Goal: Navigation & Orientation: Find specific page/section

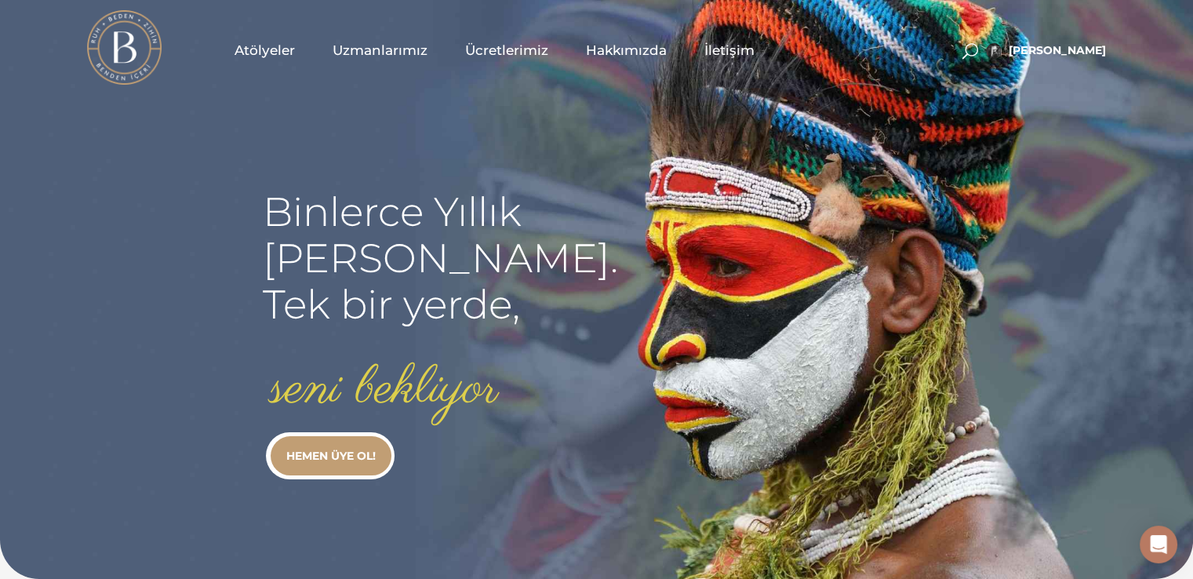
click at [256, 48] on span "Atölyeler" at bounding box center [265, 51] width 60 height 18
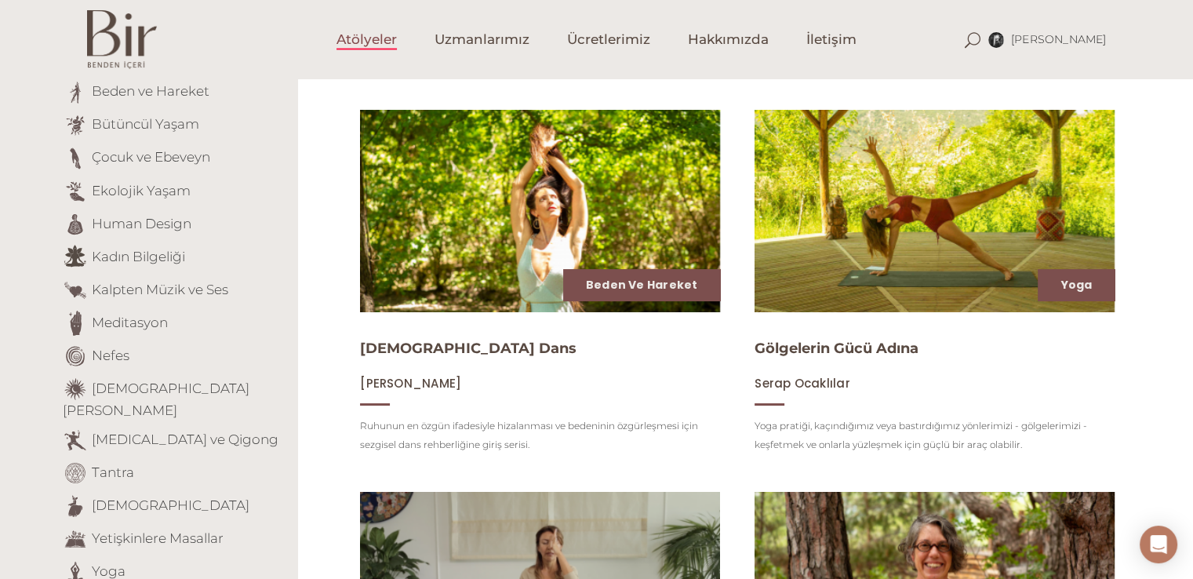
scroll to position [157, 0]
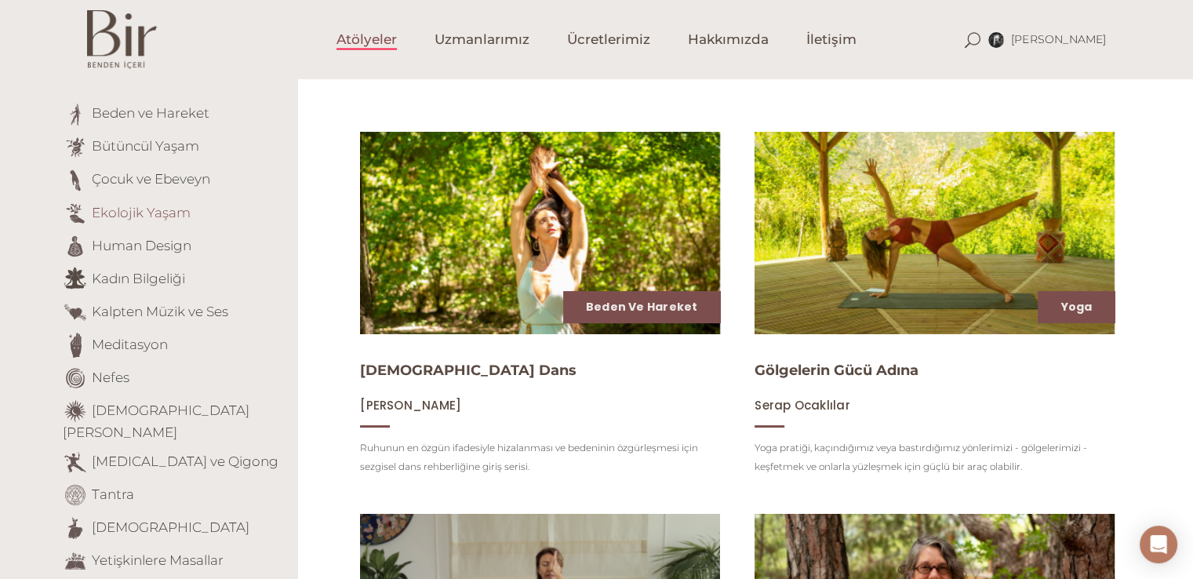
click at [157, 215] on link "Ekolojik Yaşam" at bounding box center [141, 212] width 99 height 16
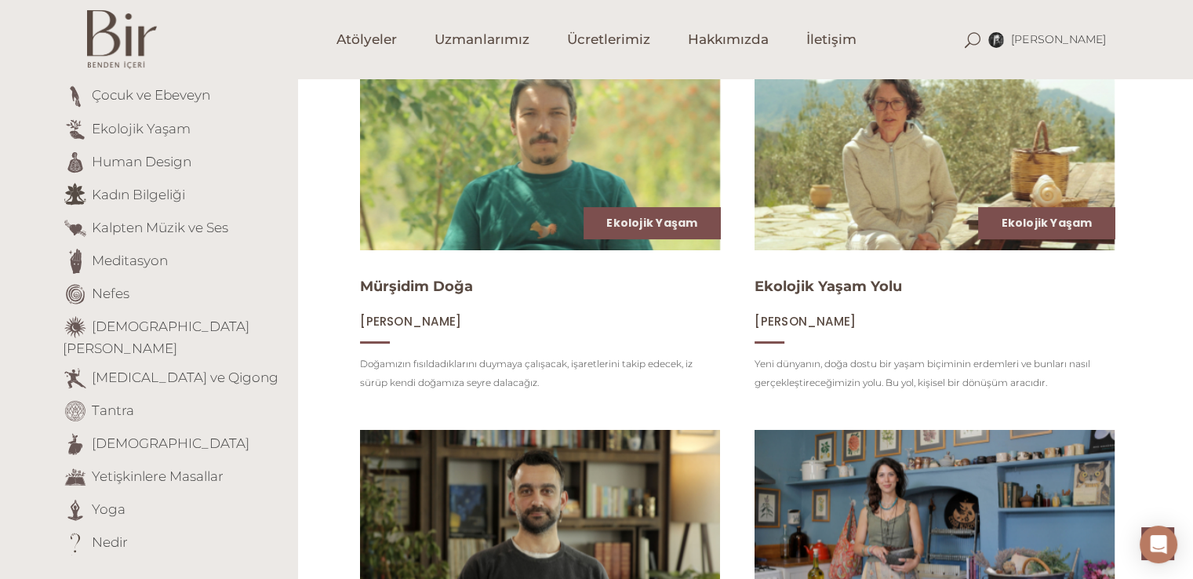
scroll to position [235, 0]
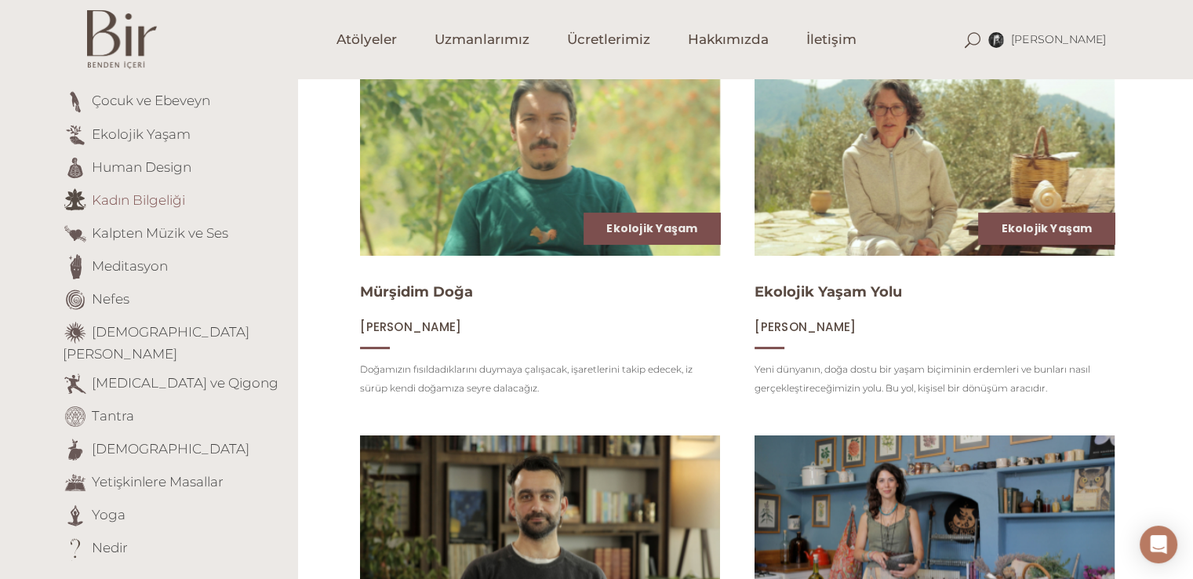
click at [126, 207] on link "Kadın Bilgeliği" at bounding box center [138, 199] width 93 height 16
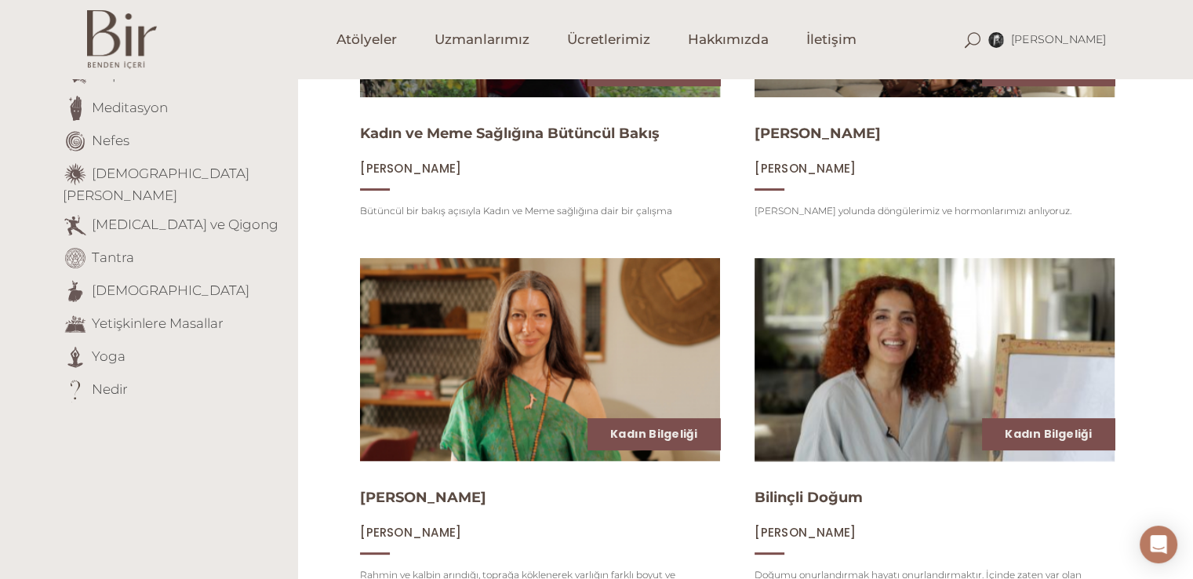
scroll to position [392, 0]
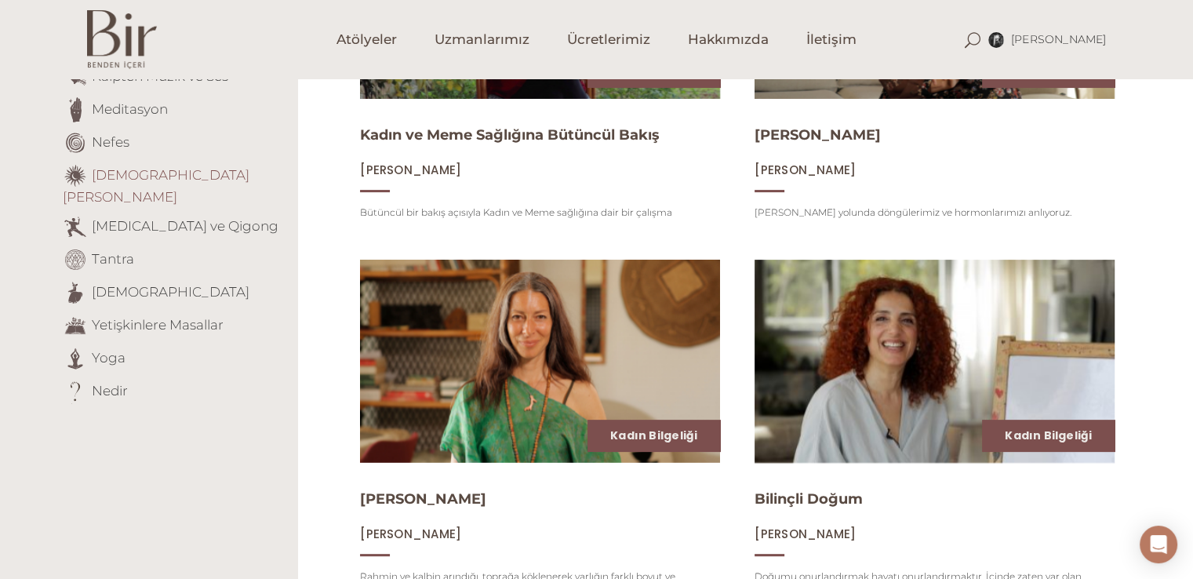
click at [128, 180] on link "[DEMOGRAPHIC_DATA][PERSON_NAME]" at bounding box center [156, 185] width 187 height 38
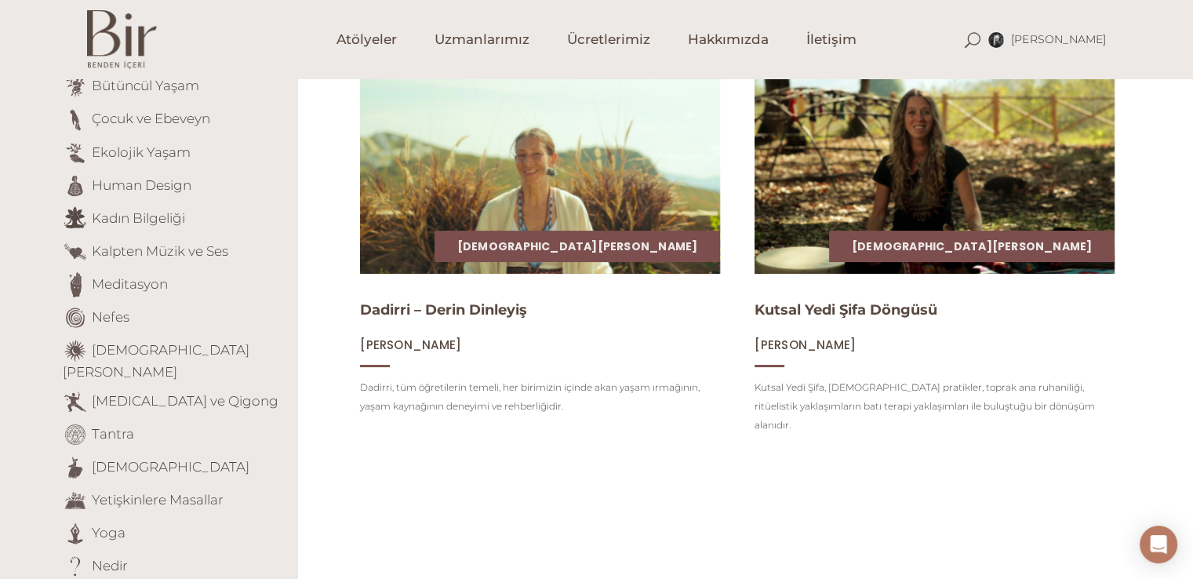
scroll to position [235, 0]
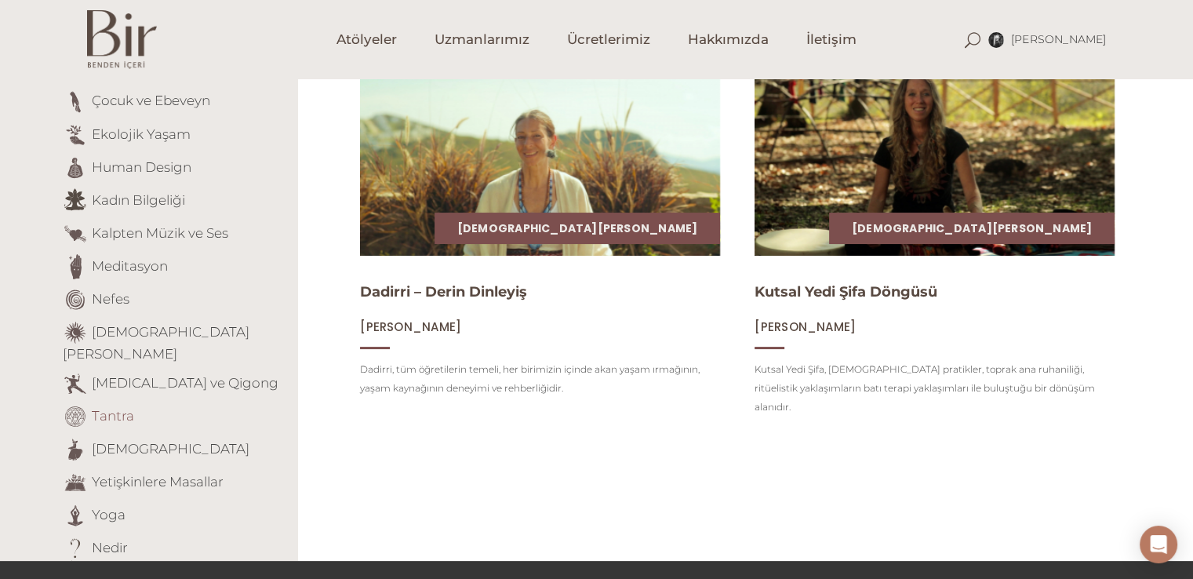
click at [108, 407] on link "Tantra" at bounding box center [113, 415] width 42 height 16
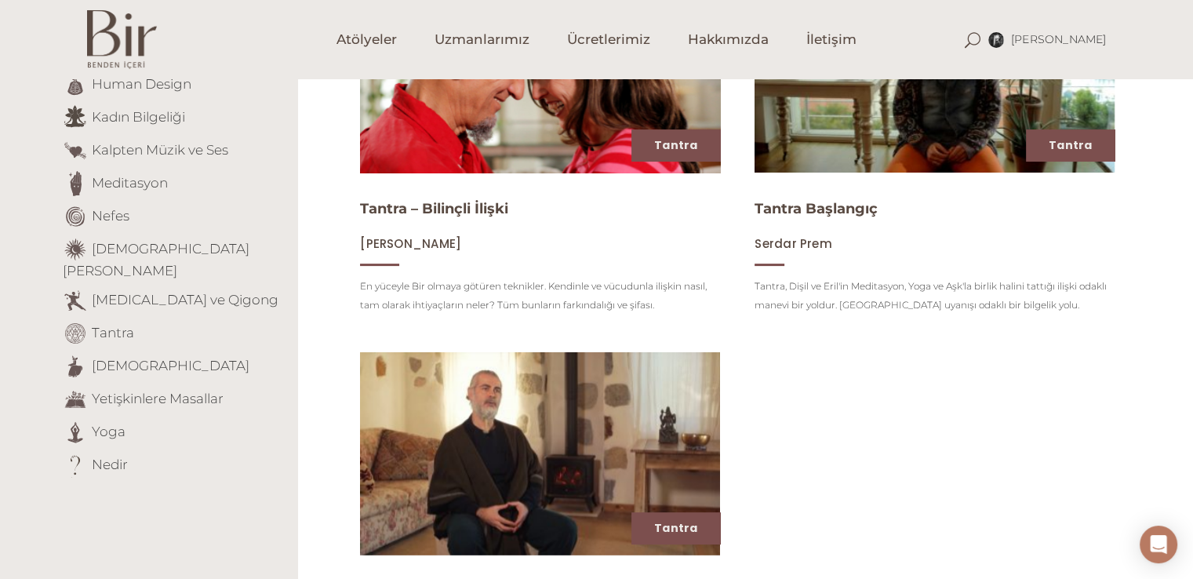
scroll to position [235, 0]
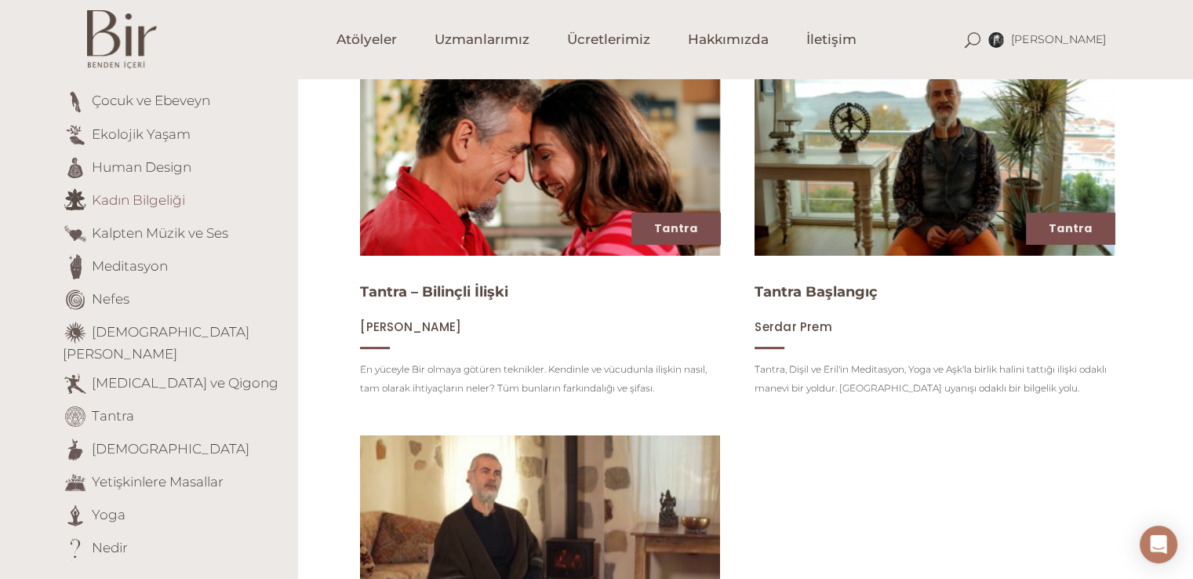
click at [115, 200] on link "Kadın Bilgeliği" at bounding box center [138, 199] width 93 height 16
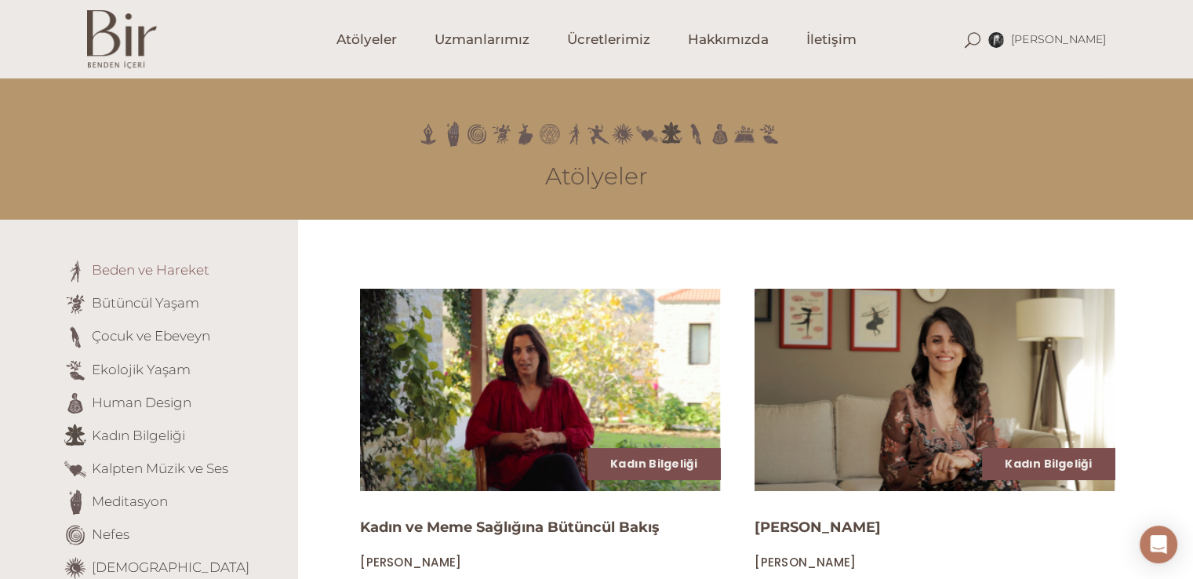
click at [110, 270] on link "Beden ve Hareket" at bounding box center [151, 270] width 118 height 16
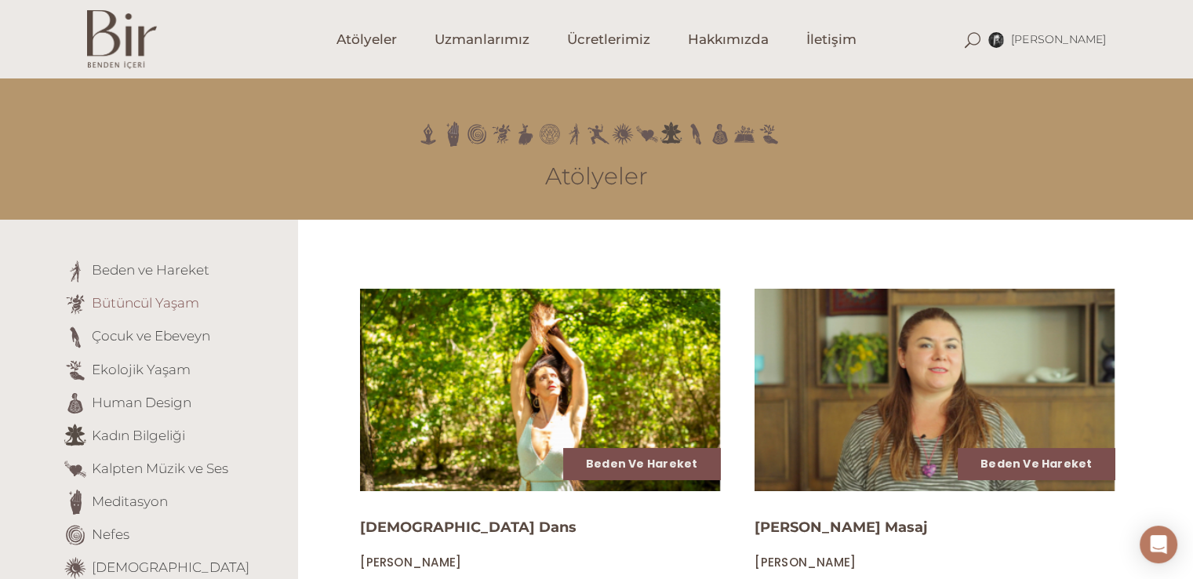
click at [160, 298] on link "Bütüncül Yaşam" at bounding box center [145, 303] width 107 height 16
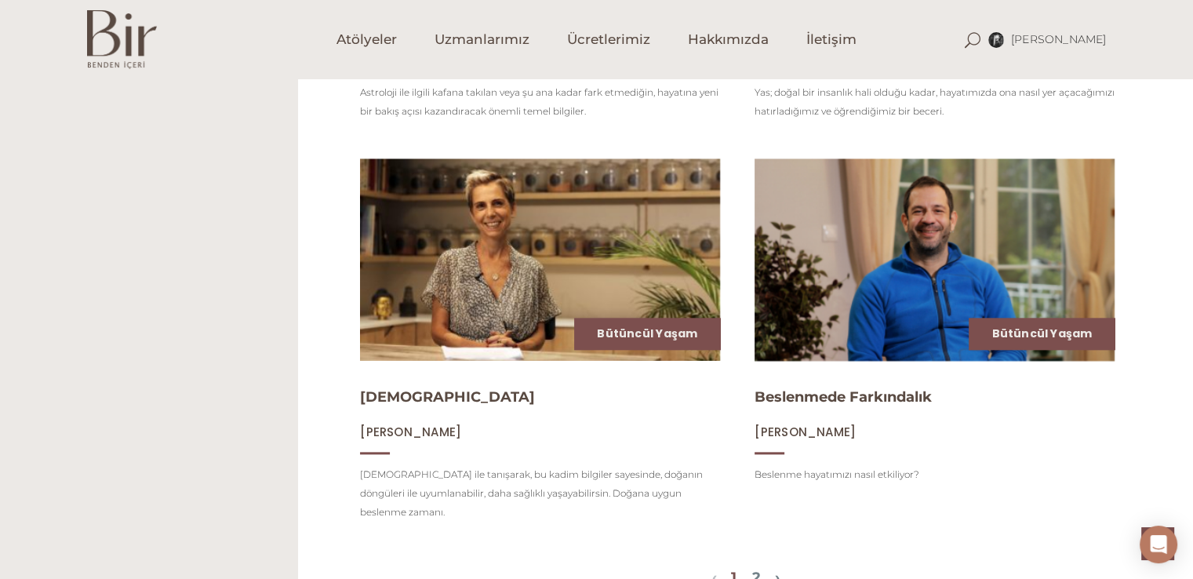
scroll to position [1628, 0]
